Goal: Task Accomplishment & Management: Manage account settings

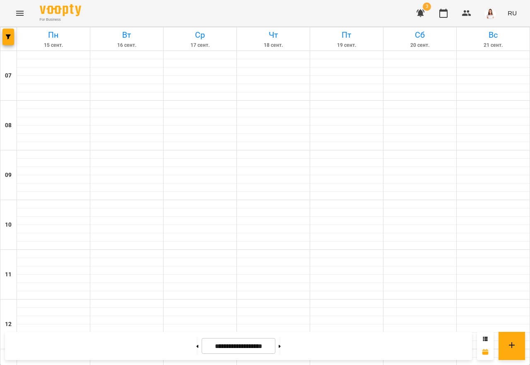
scroll to position [519, 0]
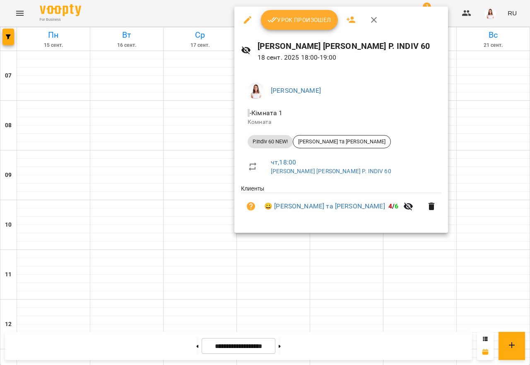
click at [308, 12] on button "Урок произошел" at bounding box center [299, 20] width 77 height 20
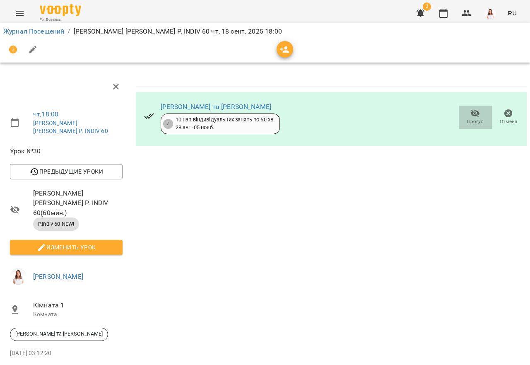
click at [471, 113] on icon "button" at bounding box center [476, 114] width 10 height 10
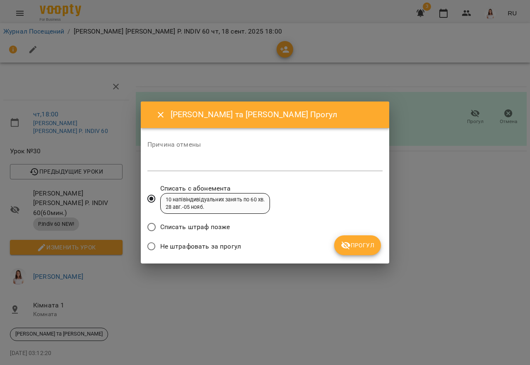
click at [171, 247] on span "Не штрафовать за прогул" at bounding box center [200, 246] width 81 height 10
click at [379, 242] on button "Прогул" at bounding box center [357, 245] width 47 height 20
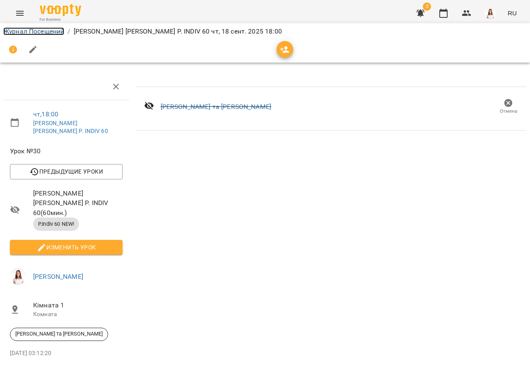
click at [28, 33] on link "Журнал Посещений" at bounding box center [33, 31] width 61 height 8
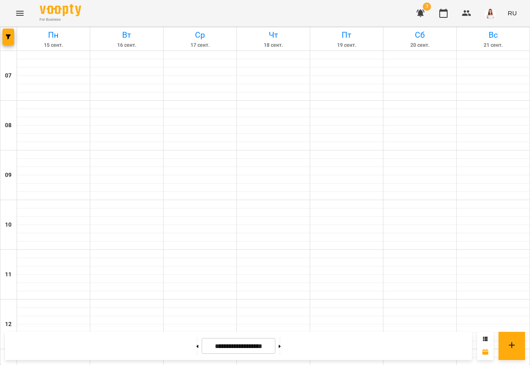
scroll to position [519, 0]
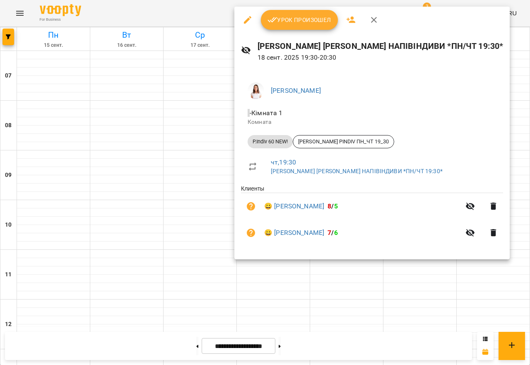
click at [296, 19] on span "Урок произошел" at bounding box center [300, 20] width 64 height 10
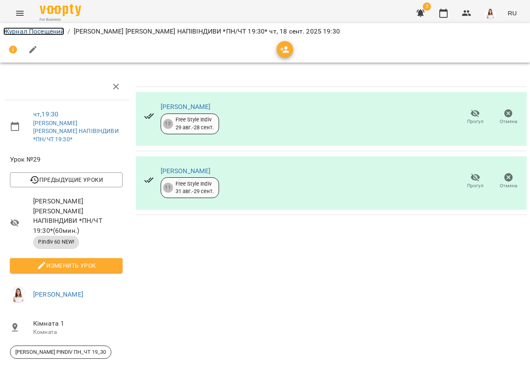
click at [43, 31] on link "Журнал Посещений" at bounding box center [33, 31] width 61 height 8
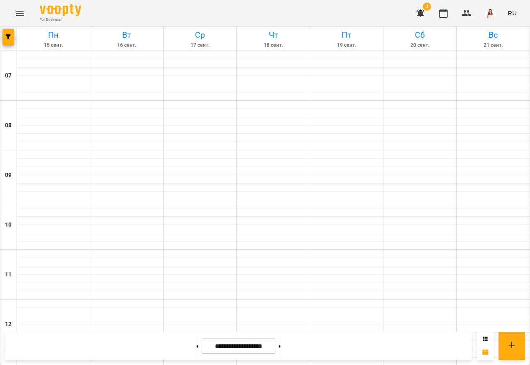
scroll to position [497, 0]
click at [426, 9] on span "3" at bounding box center [427, 6] width 8 height 8
click at [422, 10] on icon "button" at bounding box center [421, 14] width 8 height 8
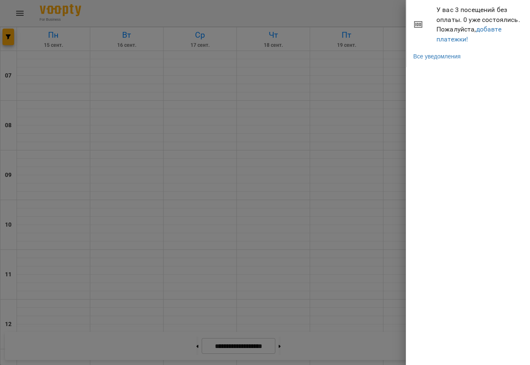
click at [382, 86] on div at bounding box center [265, 182] width 530 height 365
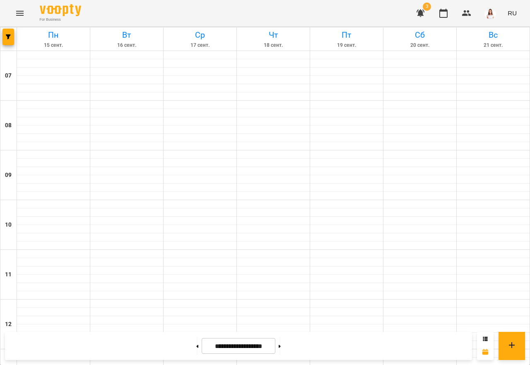
click at [426, 12] on icon "button" at bounding box center [421, 13] width 10 height 10
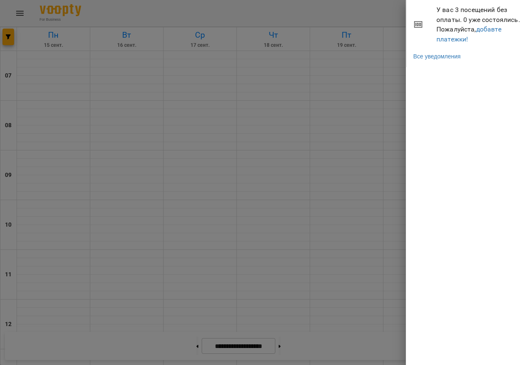
click at [418, 20] on icon at bounding box center [418, 24] width 10 height 10
click at [342, 114] on div at bounding box center [265, 182] width 530 height 365
